Goal: Complete application form

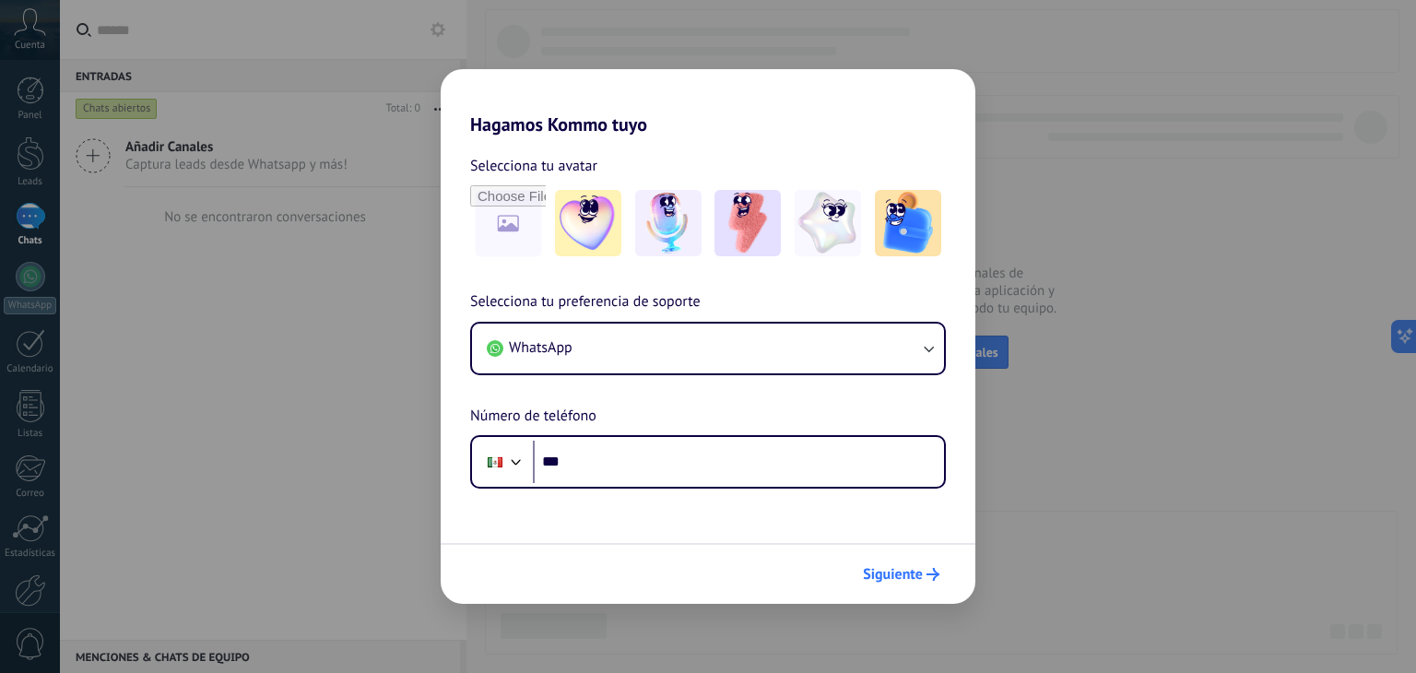
click at [911, 575] on span "Siguiente" at bounding box center [893, 574] width 60 height 13
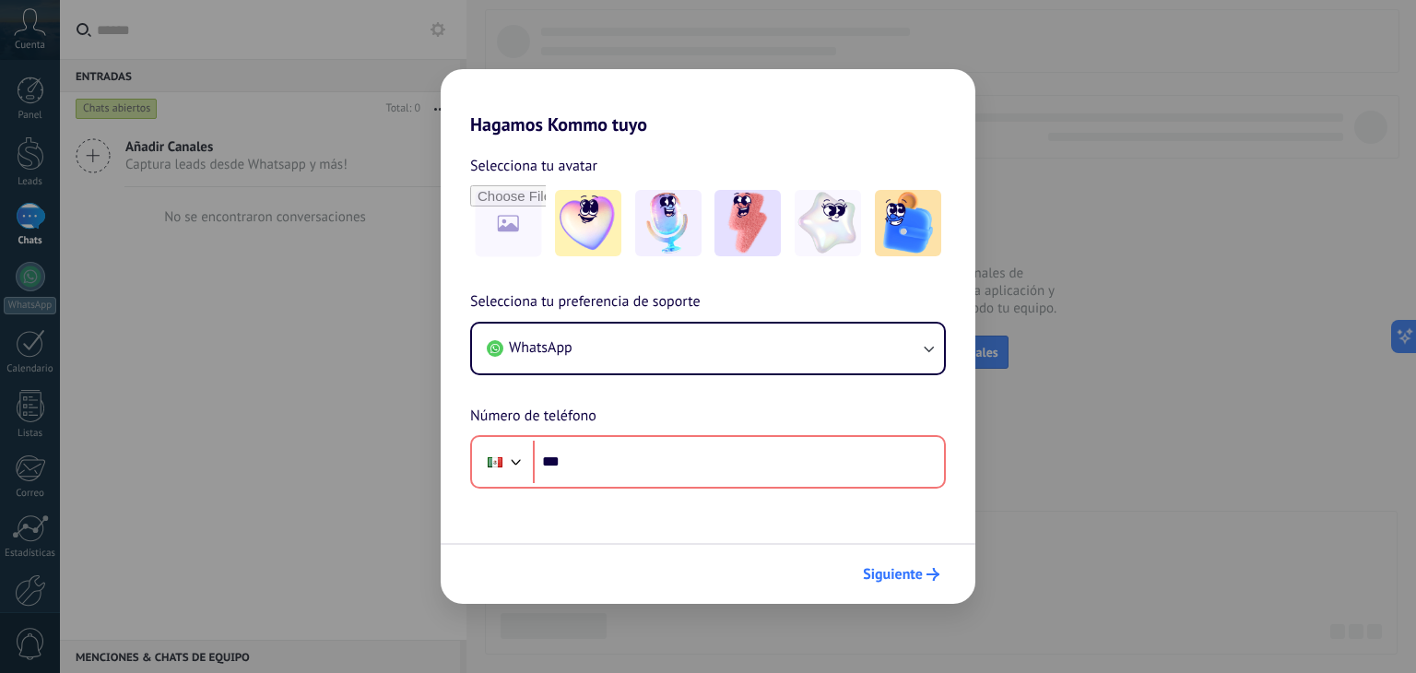
click at [911, 575] on span "Siguiente" at bounding box center [893, 574] width 60 height 13
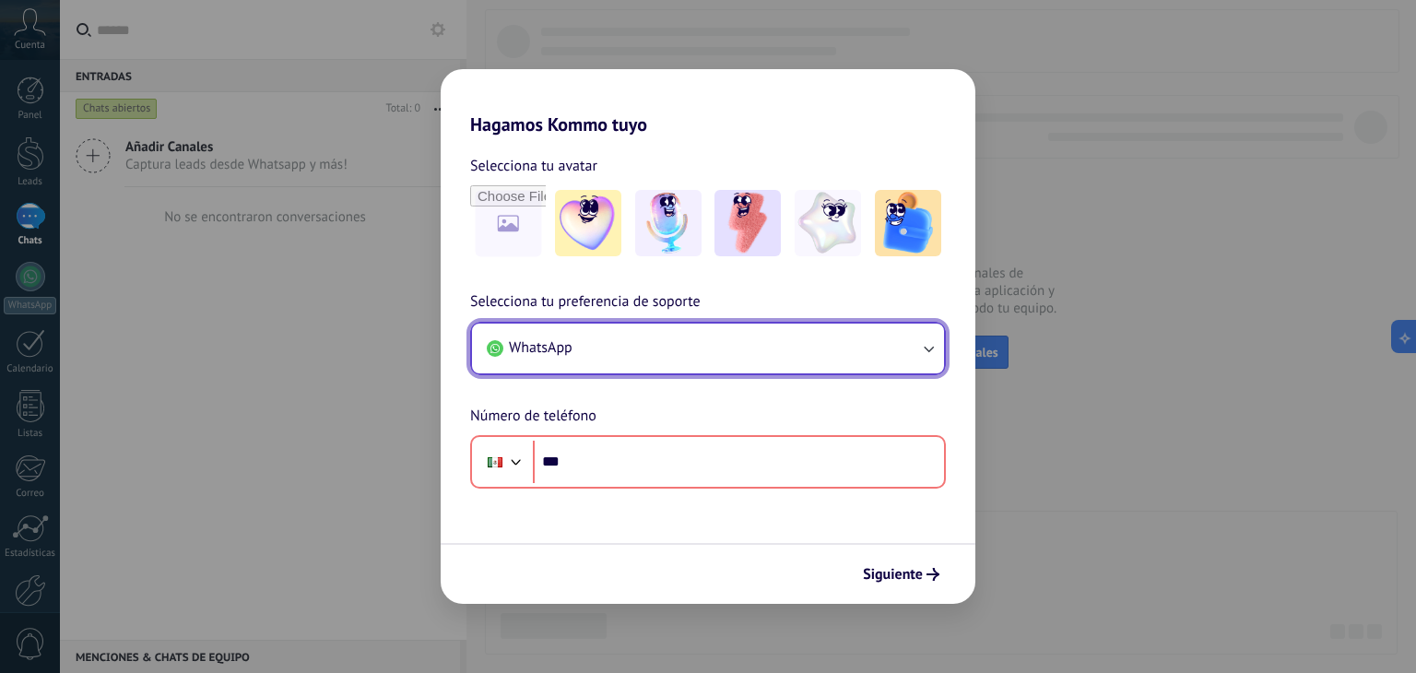
click at [898, 336] on button "WhatsApp" at bounding box center [708, 349] width 472 height 50
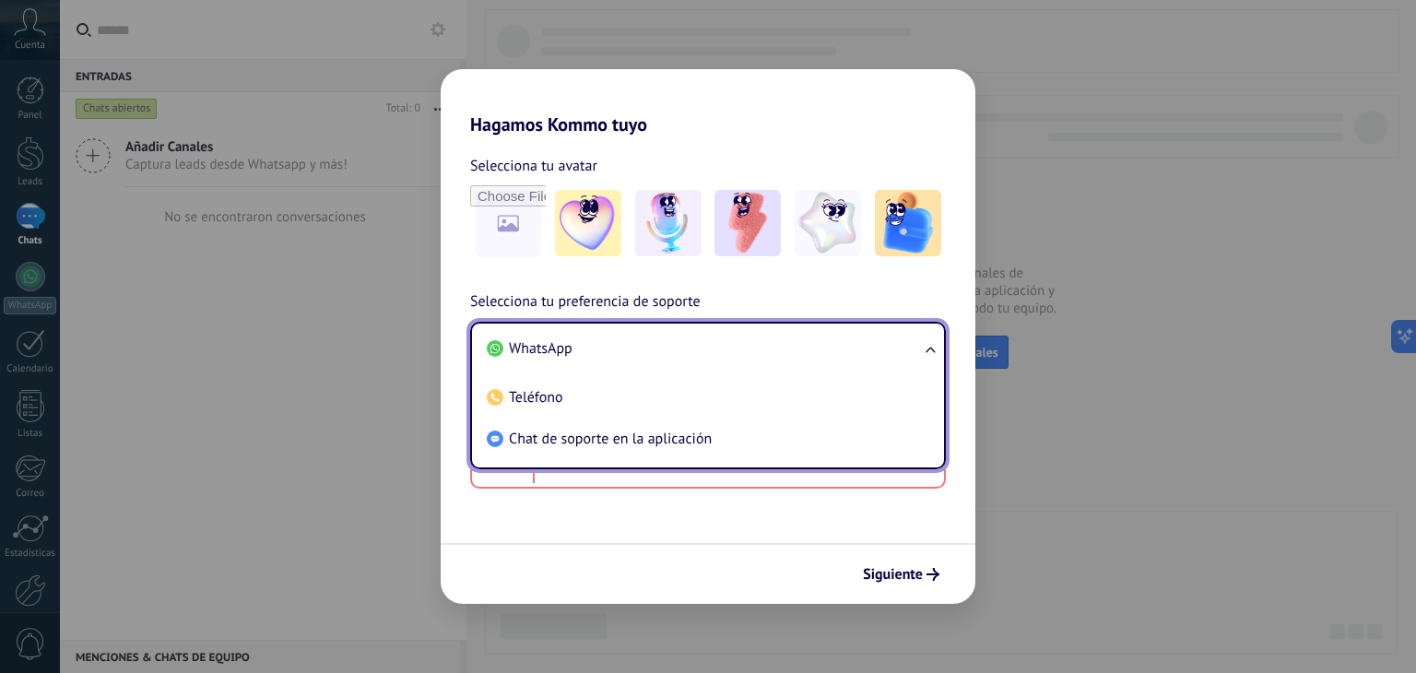
click at [898, 337] on li "WhatsApp" at bounding box center [704, 348] width 450 height 41
